Goal: Task Accomplishment & Management: Manage account settings

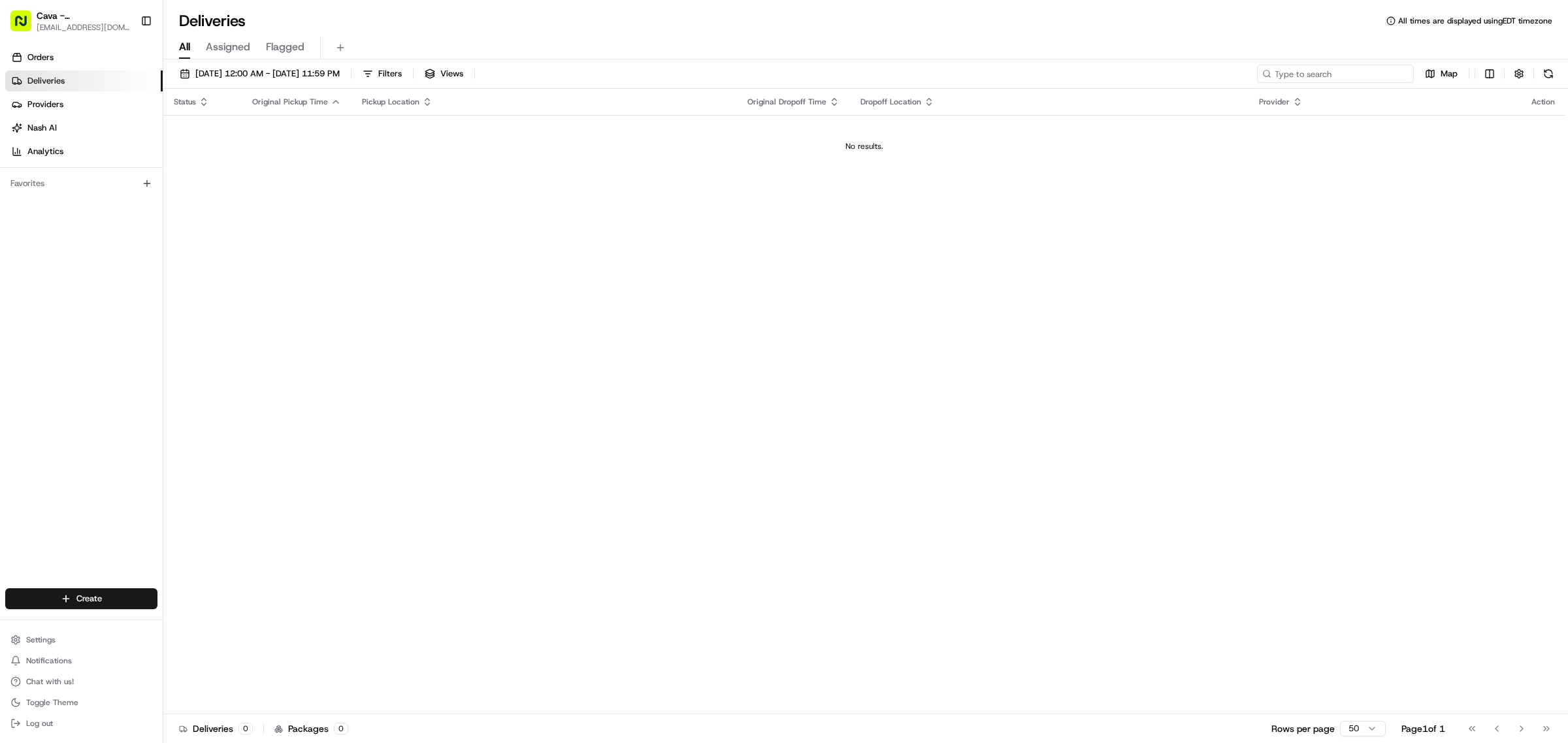
click at [1384, 69] on input at bounding box center [1335, 74] width 157 height 18
click at [218, 74] on span "[DATE] 12:00 AM - [DATE] 11:59 PM" at bounding box center [267, 74] width 144 height 12
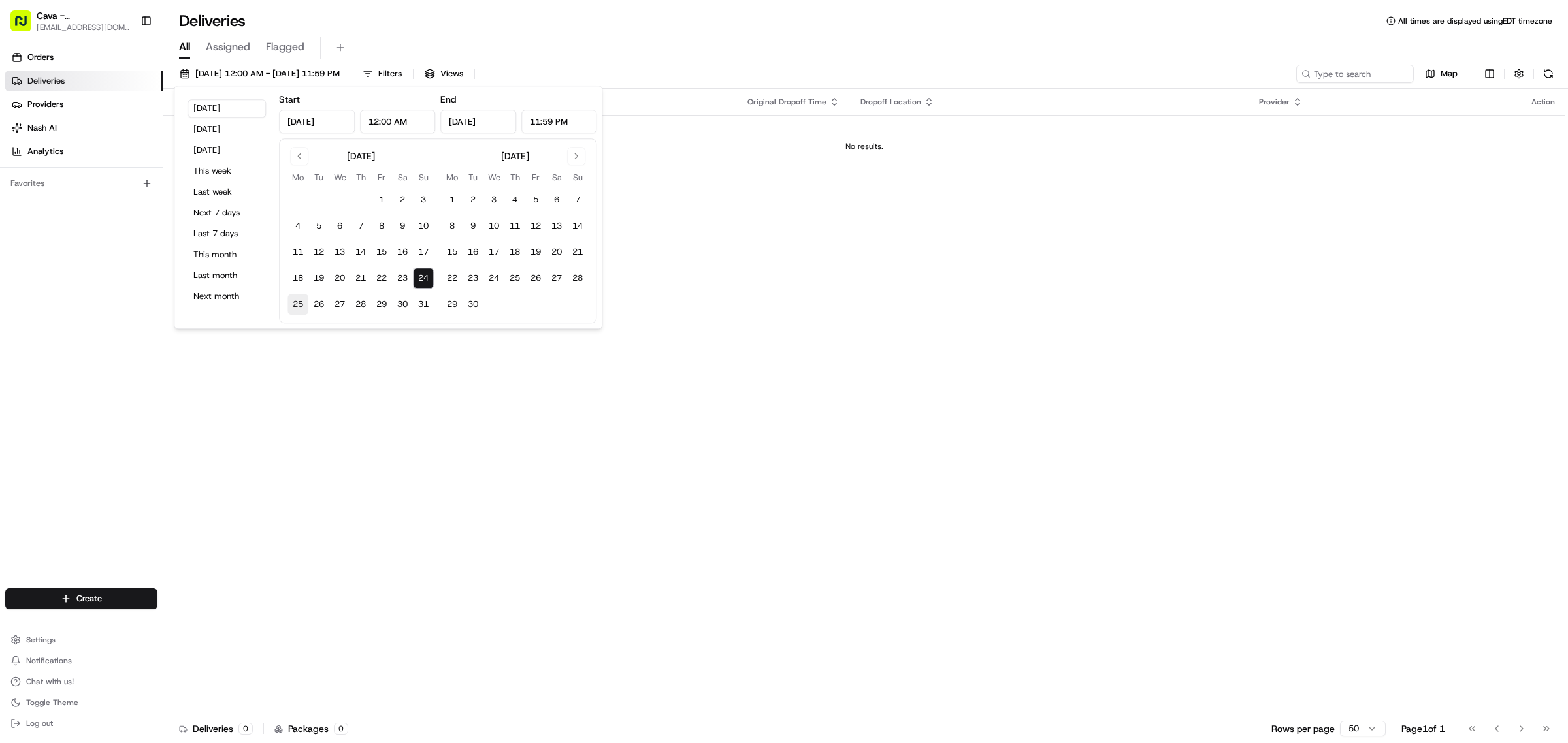
click at [296, 302] on button "25" at bounding box center [298, 304] width 21 height 21
type input "[DATE]"
click at [1333, 72] on input at bounding box center [1335, 74] width 157 height 18
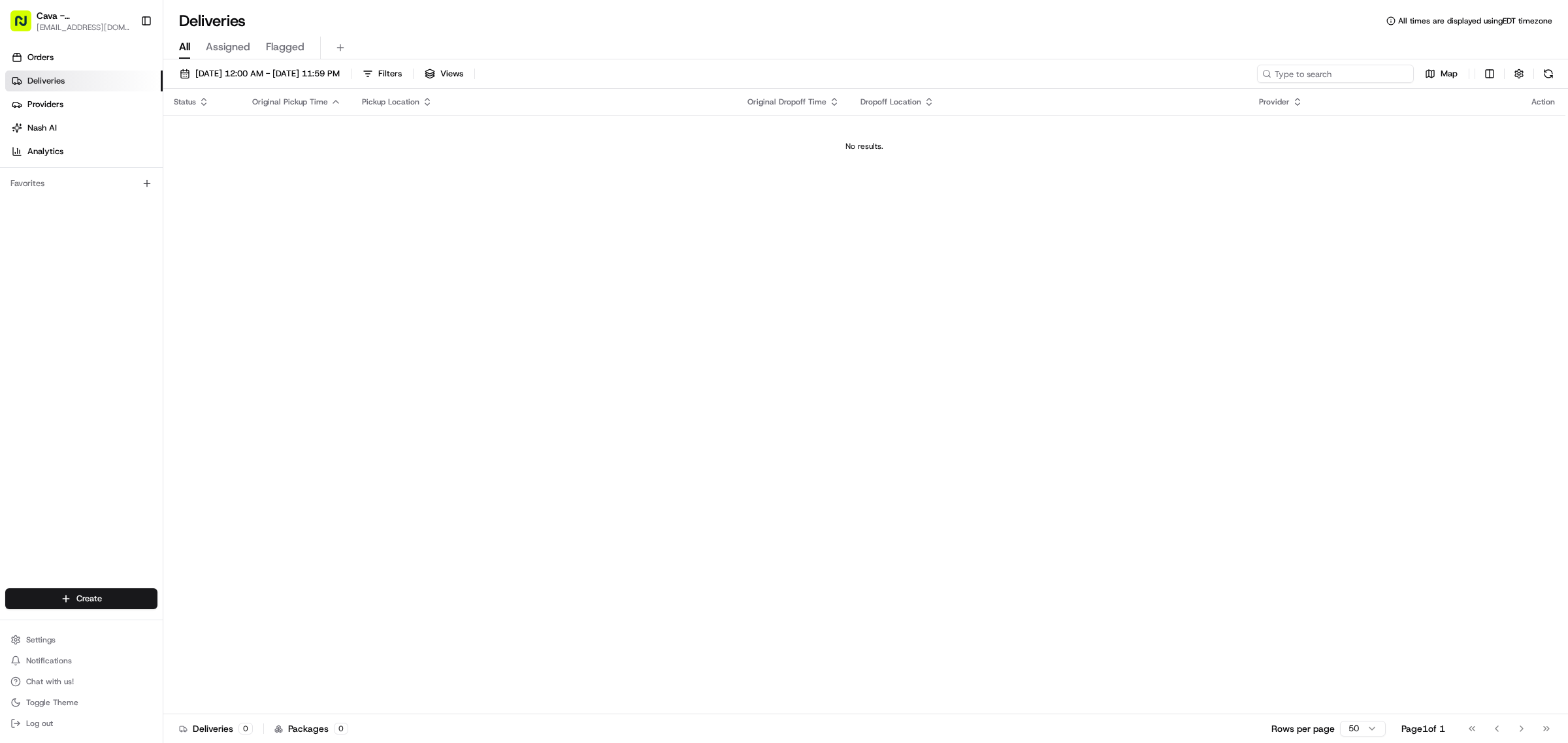
paste input "10192-5620657-3496270"
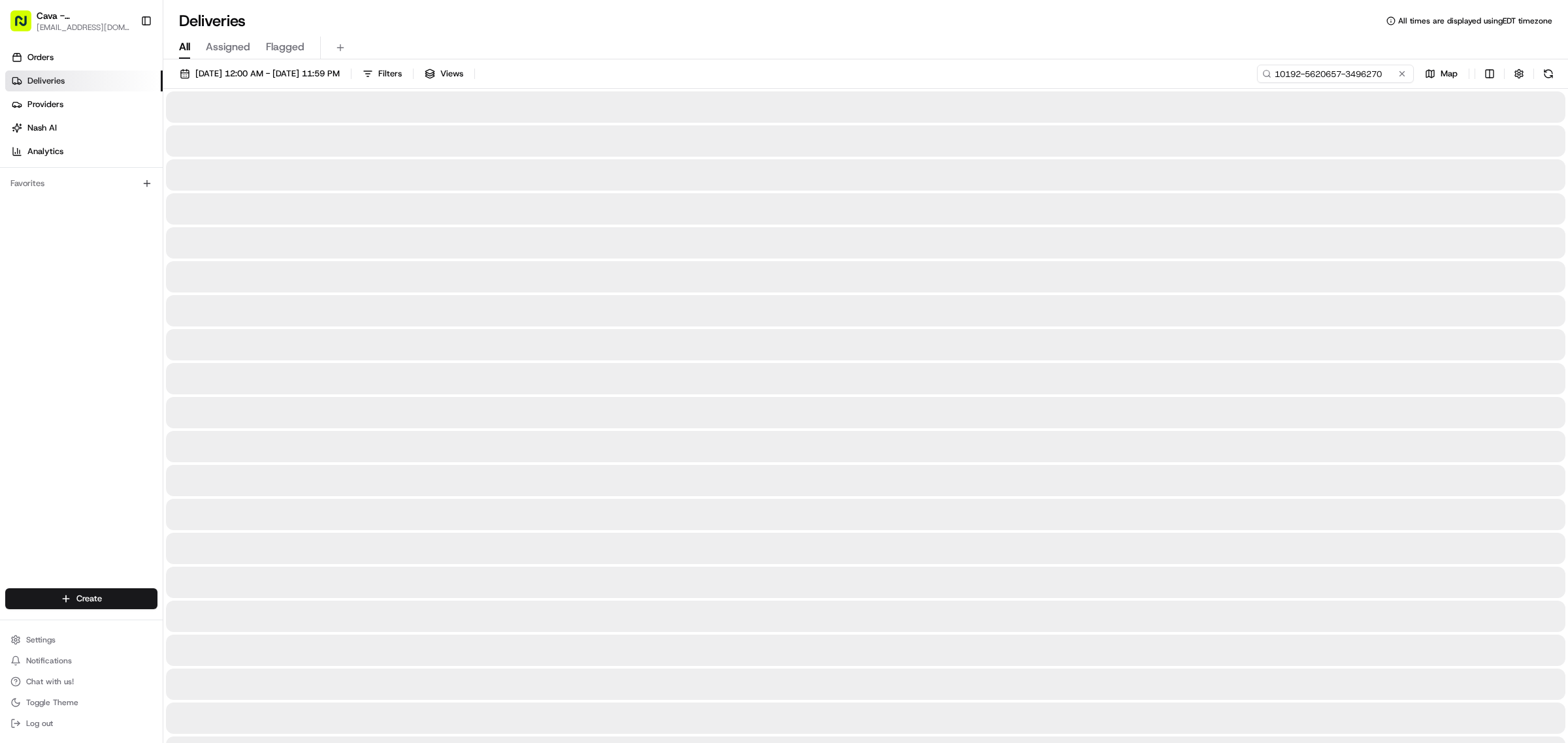
type input "10192-5620657-3496270"
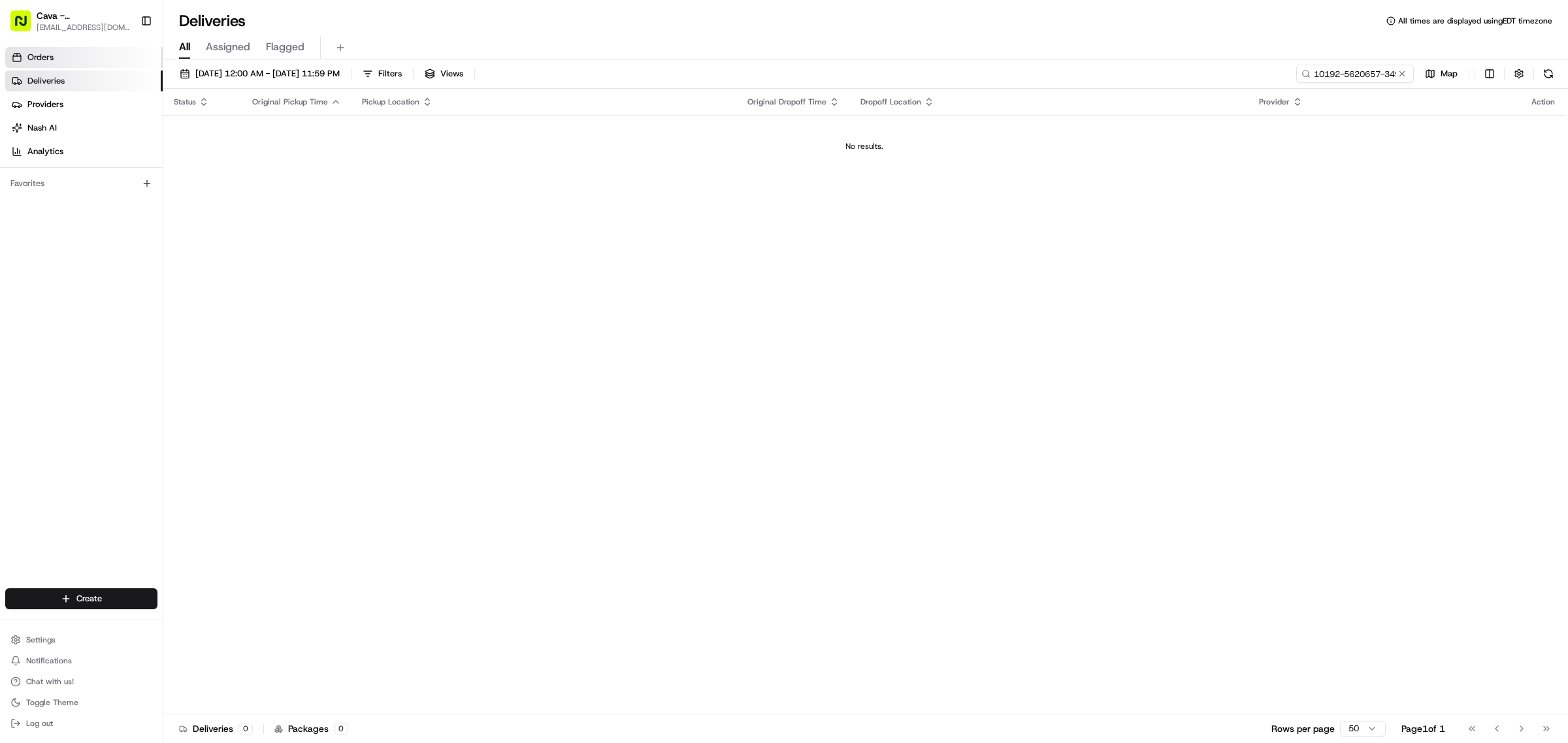
click at [66, 58] on link "Orders" at bounding box center [84, 58] width 157 height 21
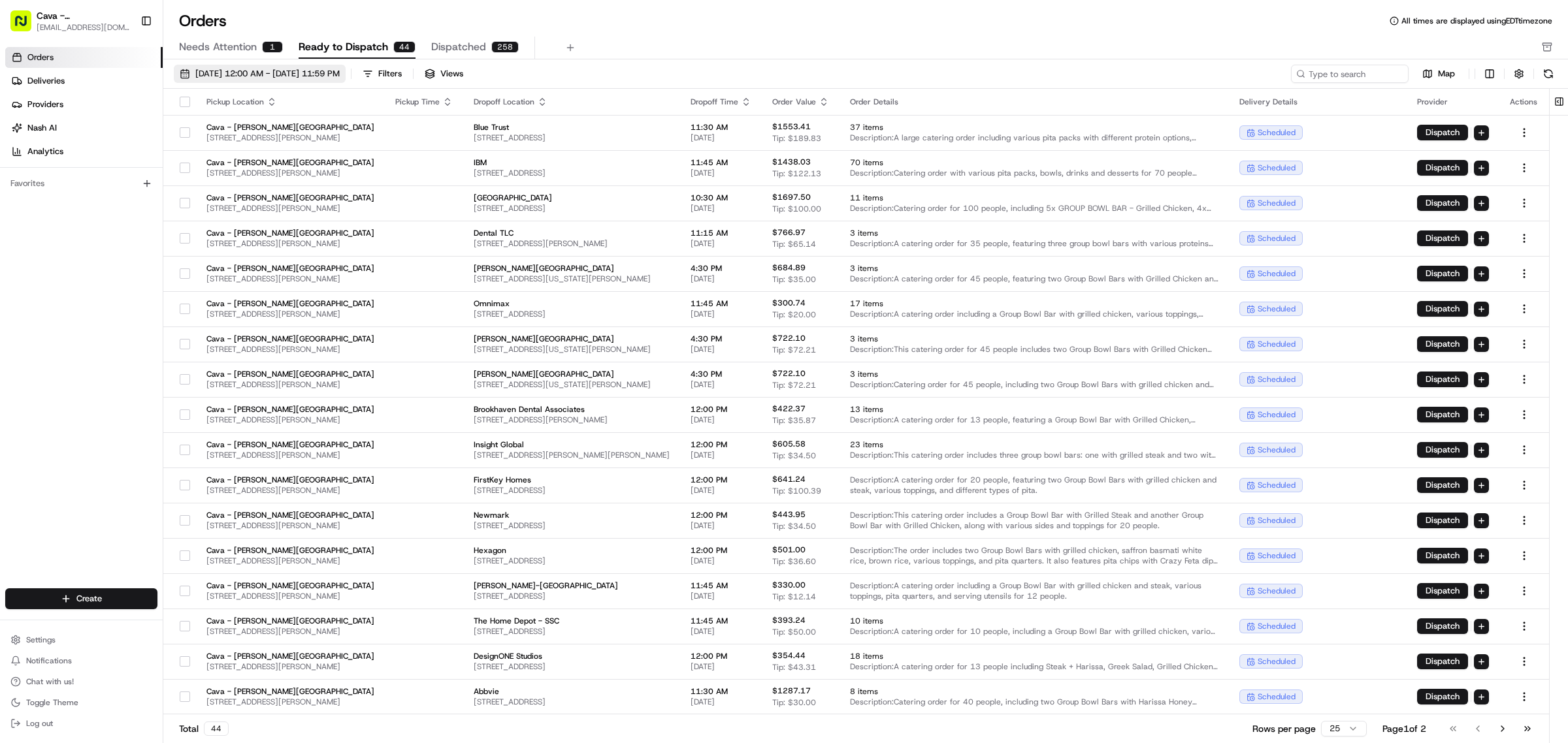
click at [270, 69] on span "[DATE] 12:00 AM - [DATE] 11:59 PM" at bounding box center [267, 74] width 144 height 12
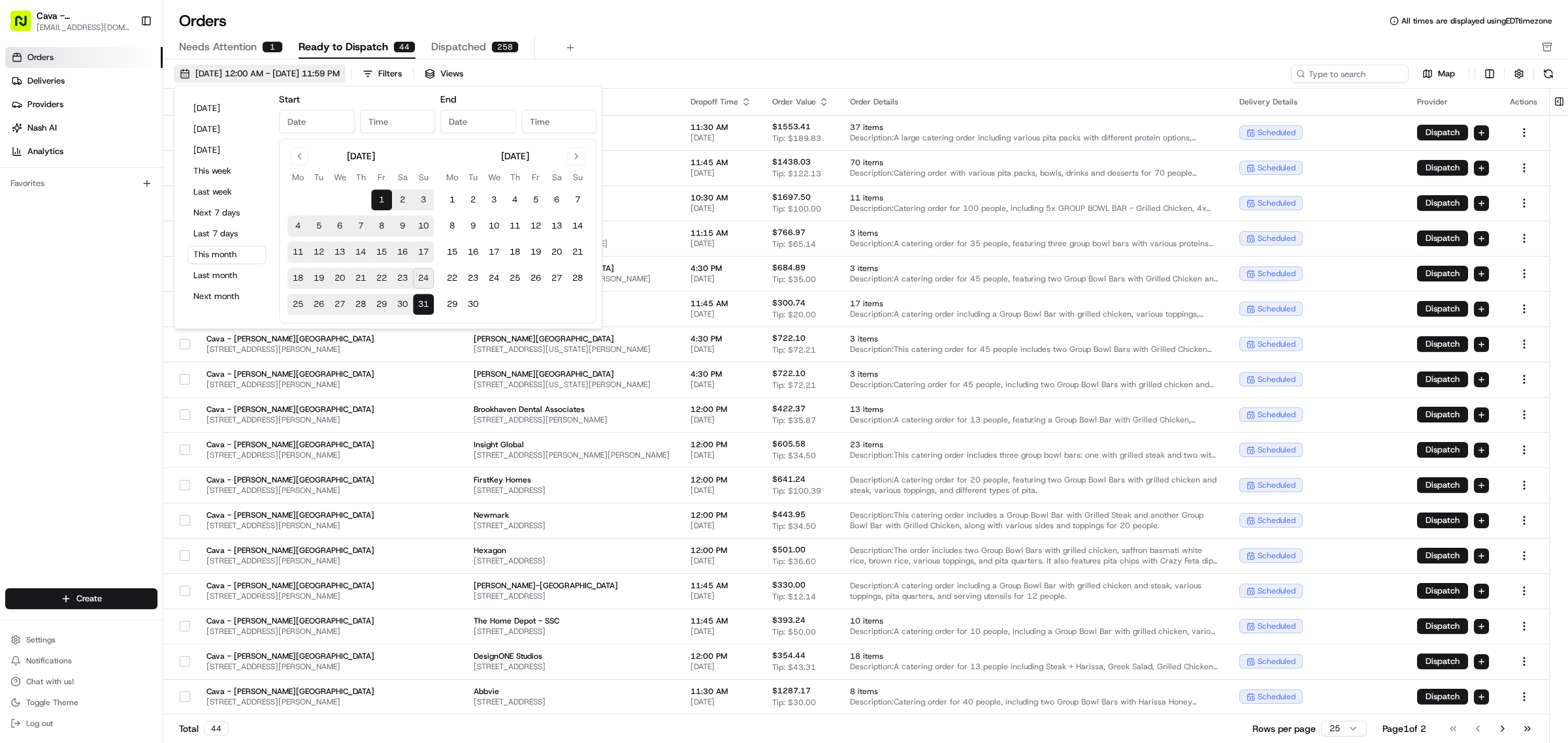
type input "[DATE]"
type input "12:00 AM"
type input "[DATE]"
type input "11:59 PM"
click at [292, 299] on button "25" at bounding box center [298, 304] width 21 height 21
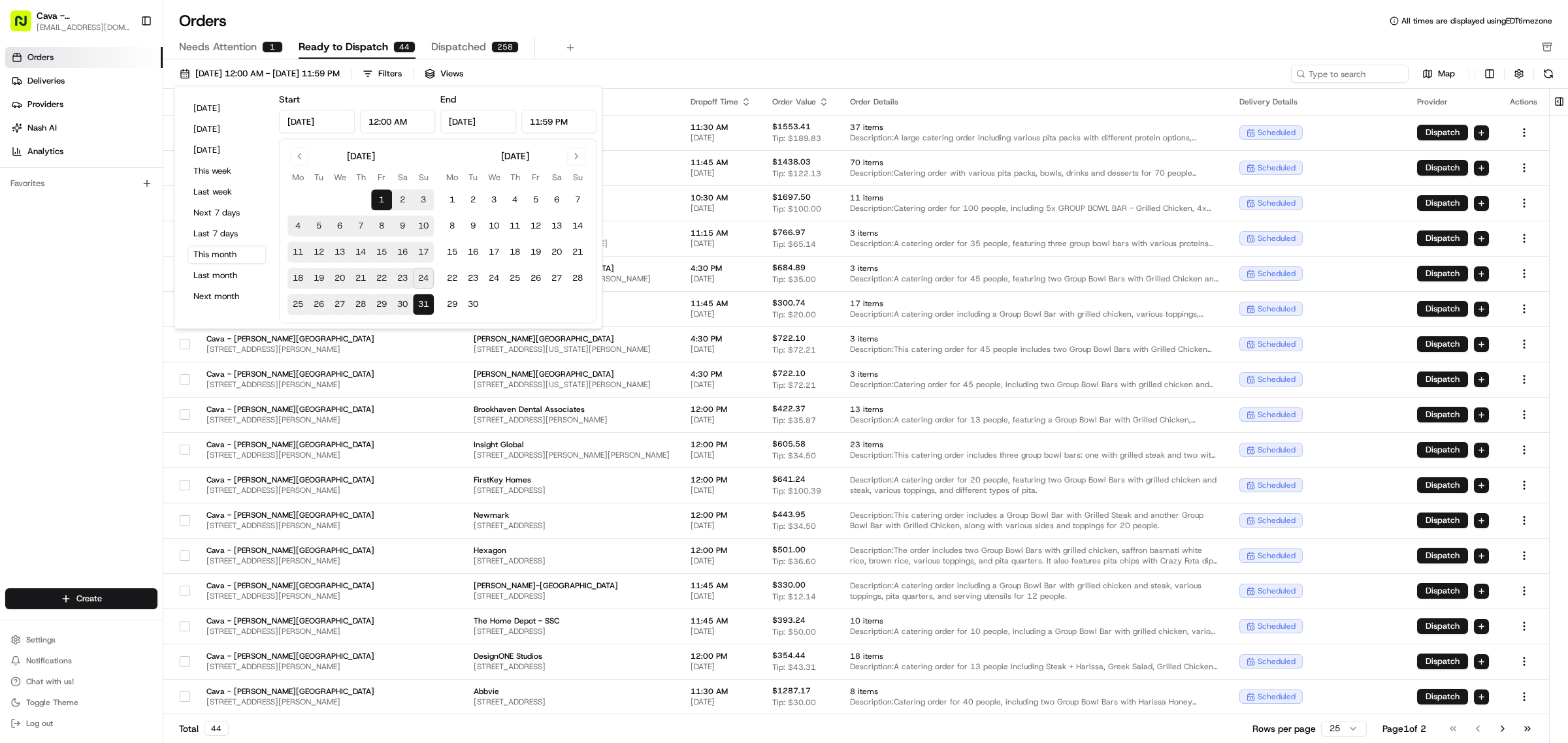
type input "[DATE]"
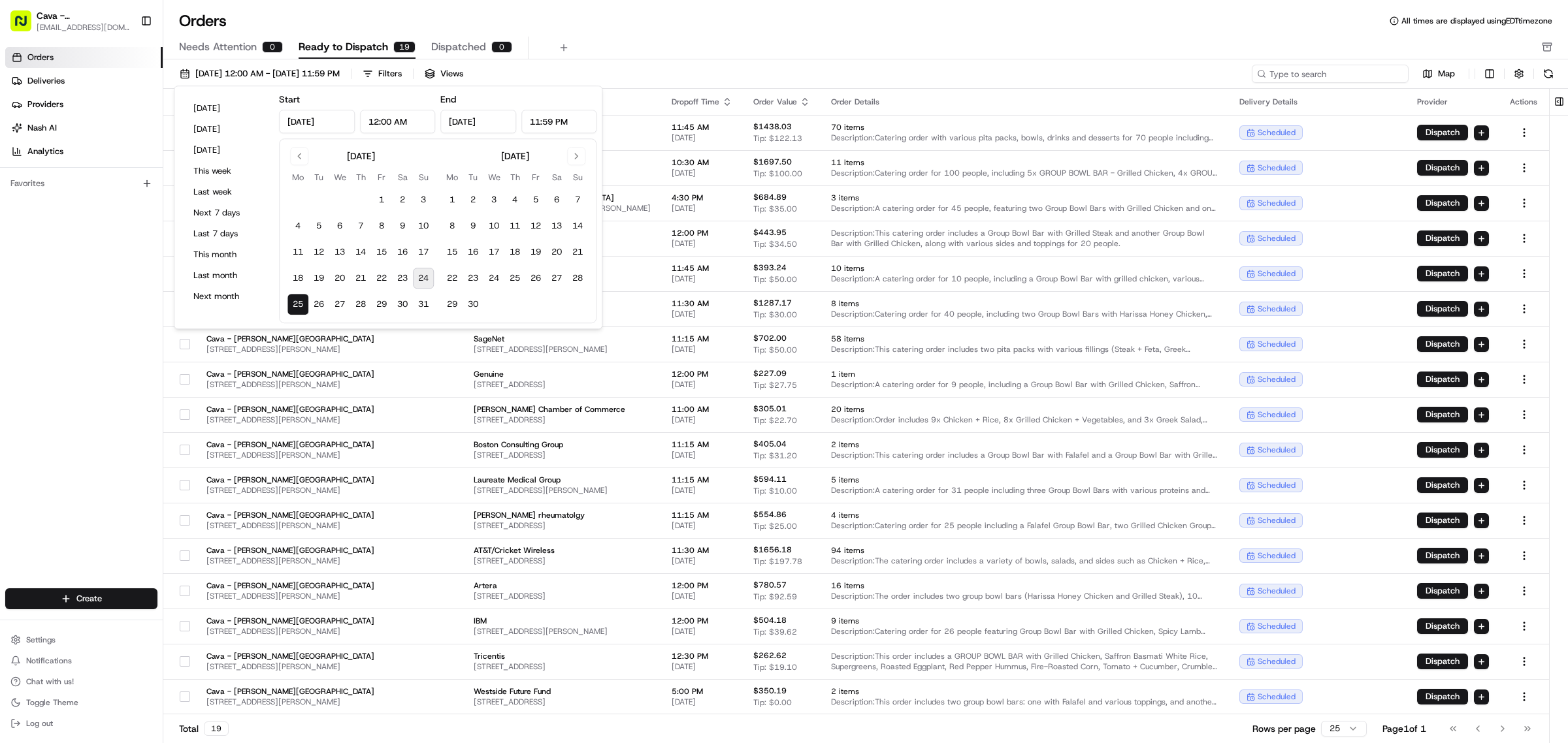
click at [1333, 76] on input at bounding box center [1329, 74] width 157 height 18
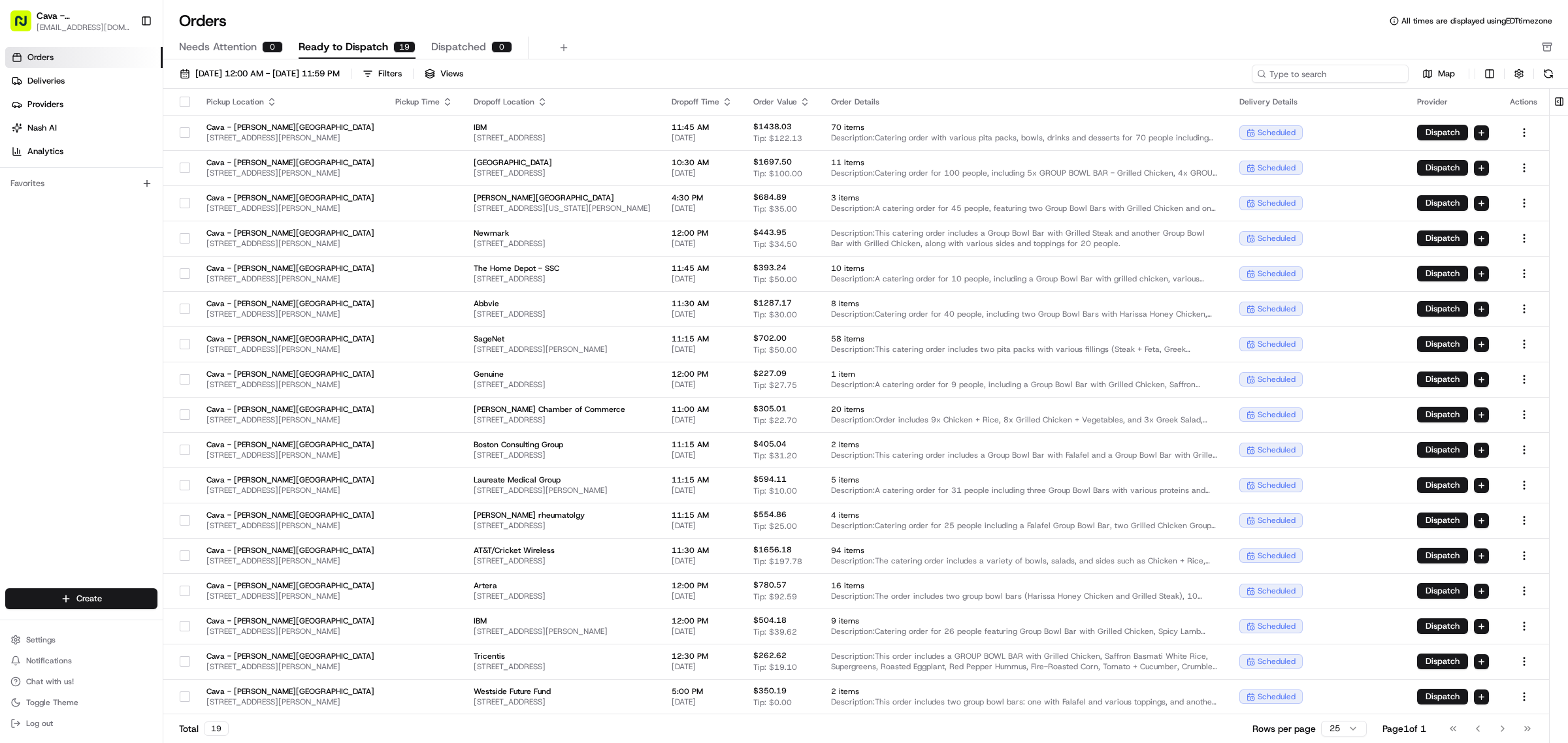
paste input "10192-5620657-3496270"
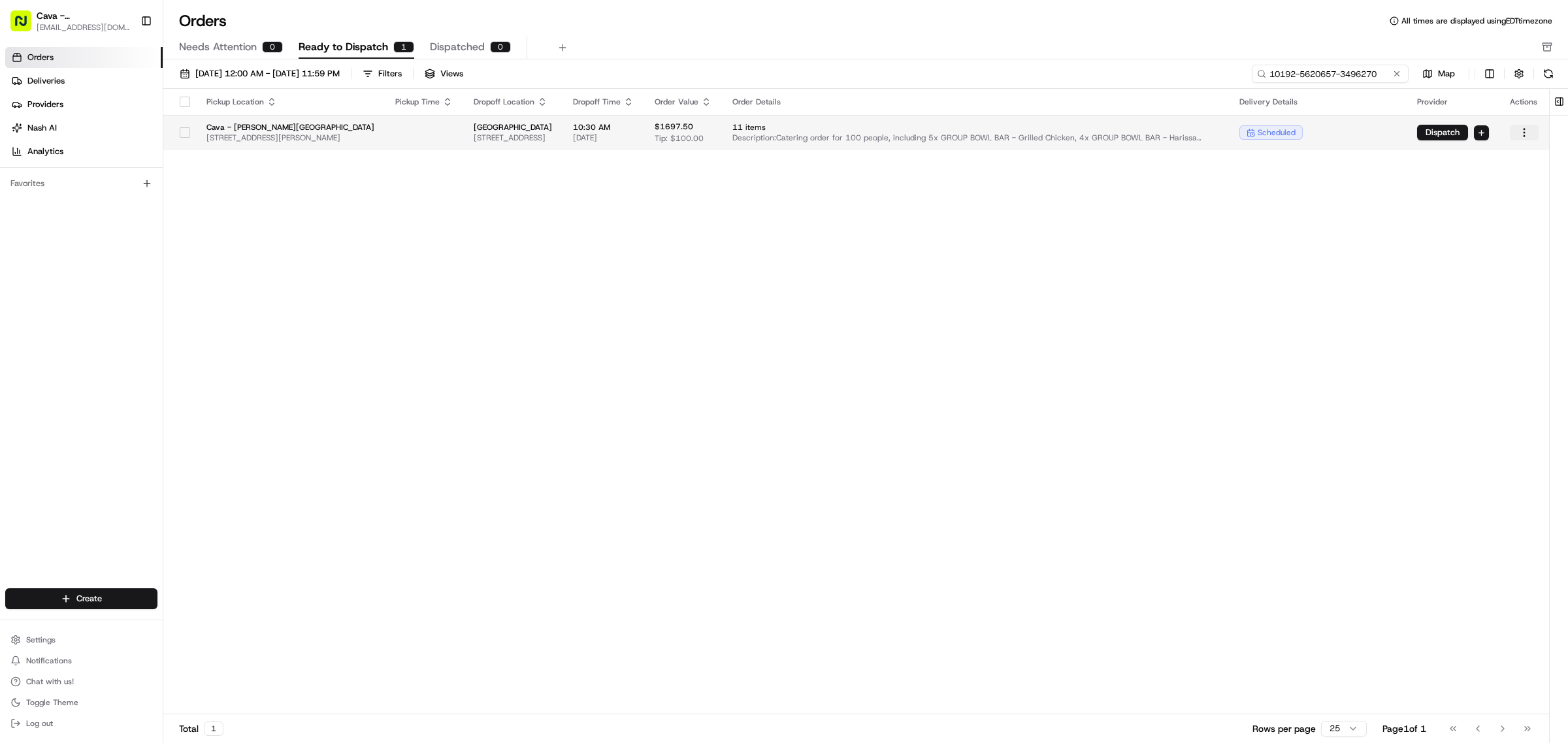
type input "10192-5620657-3496270"
click at [1526, 132] on html "Cava - [PERSON_NAME][GEOGRAPHIC_DATA] [EMAIL_ADDRESS][DOMAIN_NAME] Toggle Sideb…" at bounding box center [784, 372] width 1568 height 743
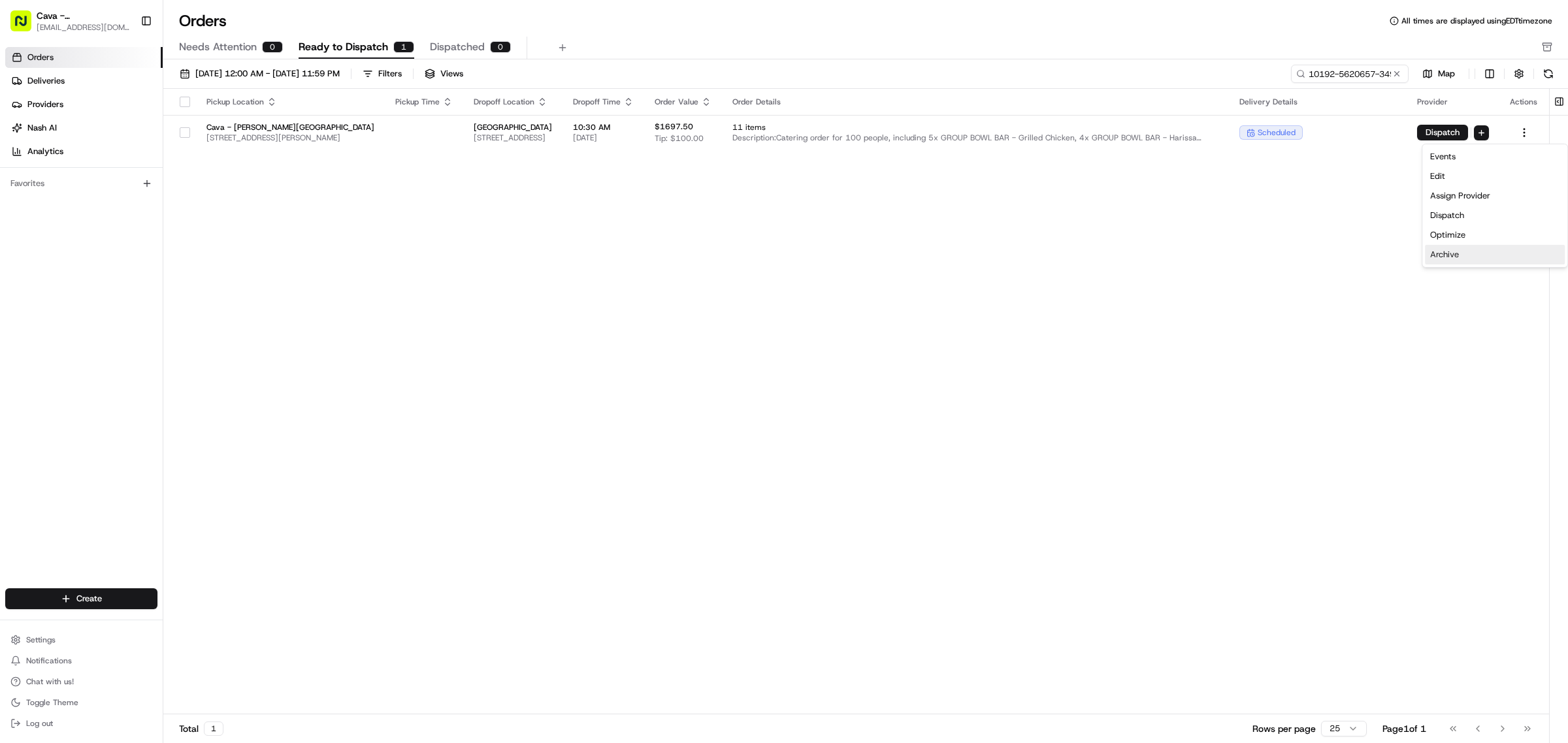
click at [1451, 254] on div "Archive" at bounding box center [1495, 255] width 140 height 20
